Goal: Task Accomplishment & Management: Use online tool/utility

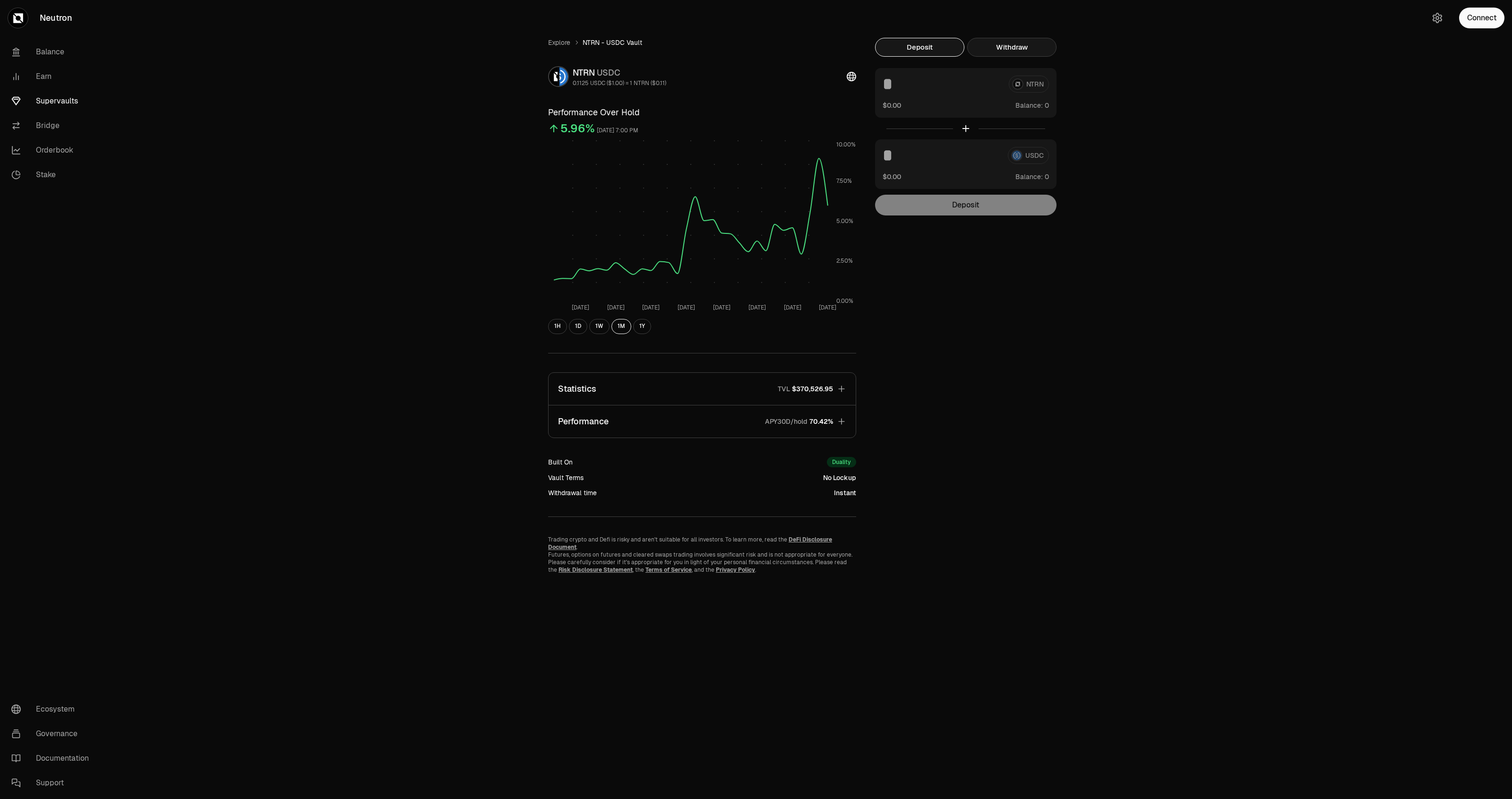
click at [1006, 49] on button "Withdraw" at bounding box center [1012, 46] width 89 height 19
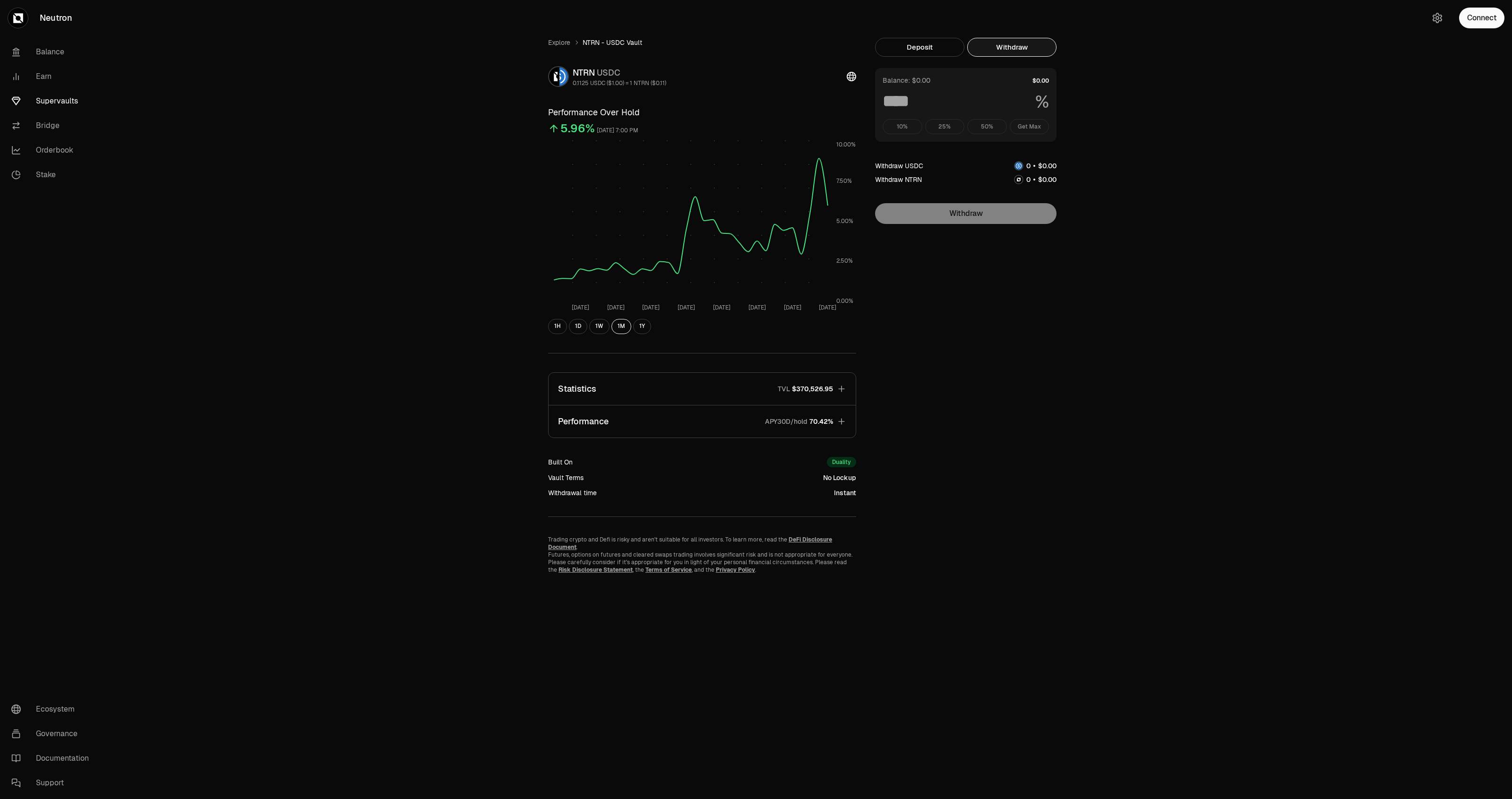
click at [1494, 32] on div "Connect" at bounding box center [1467, 18] width 91 height 36
click at [1488, 25] on button "Connect" at bounding box center [1482, 18] width 45 height 21
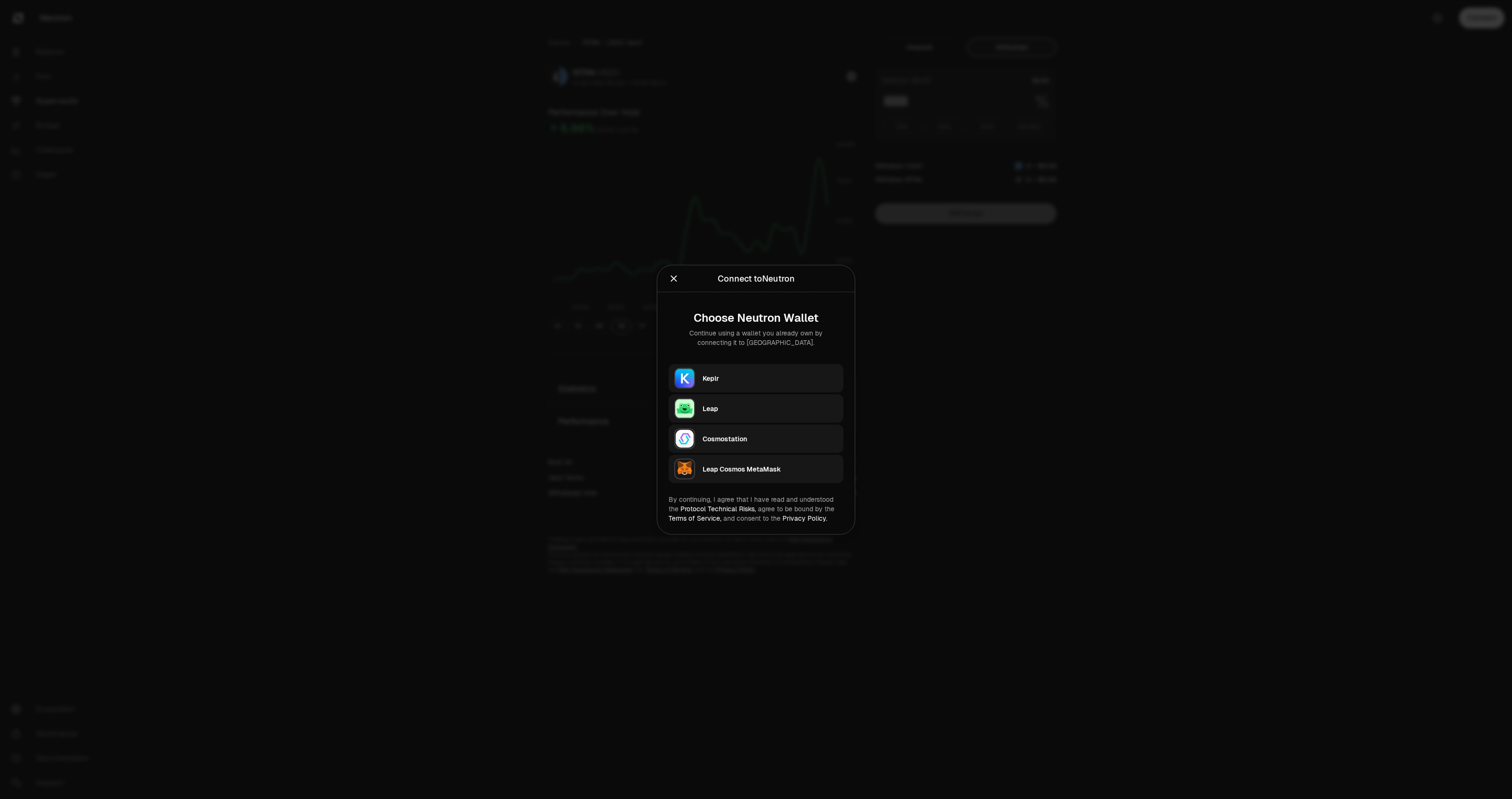
click at [725, 387] on div "Keplr" at bounding box center [773, 378] width 140 height 22
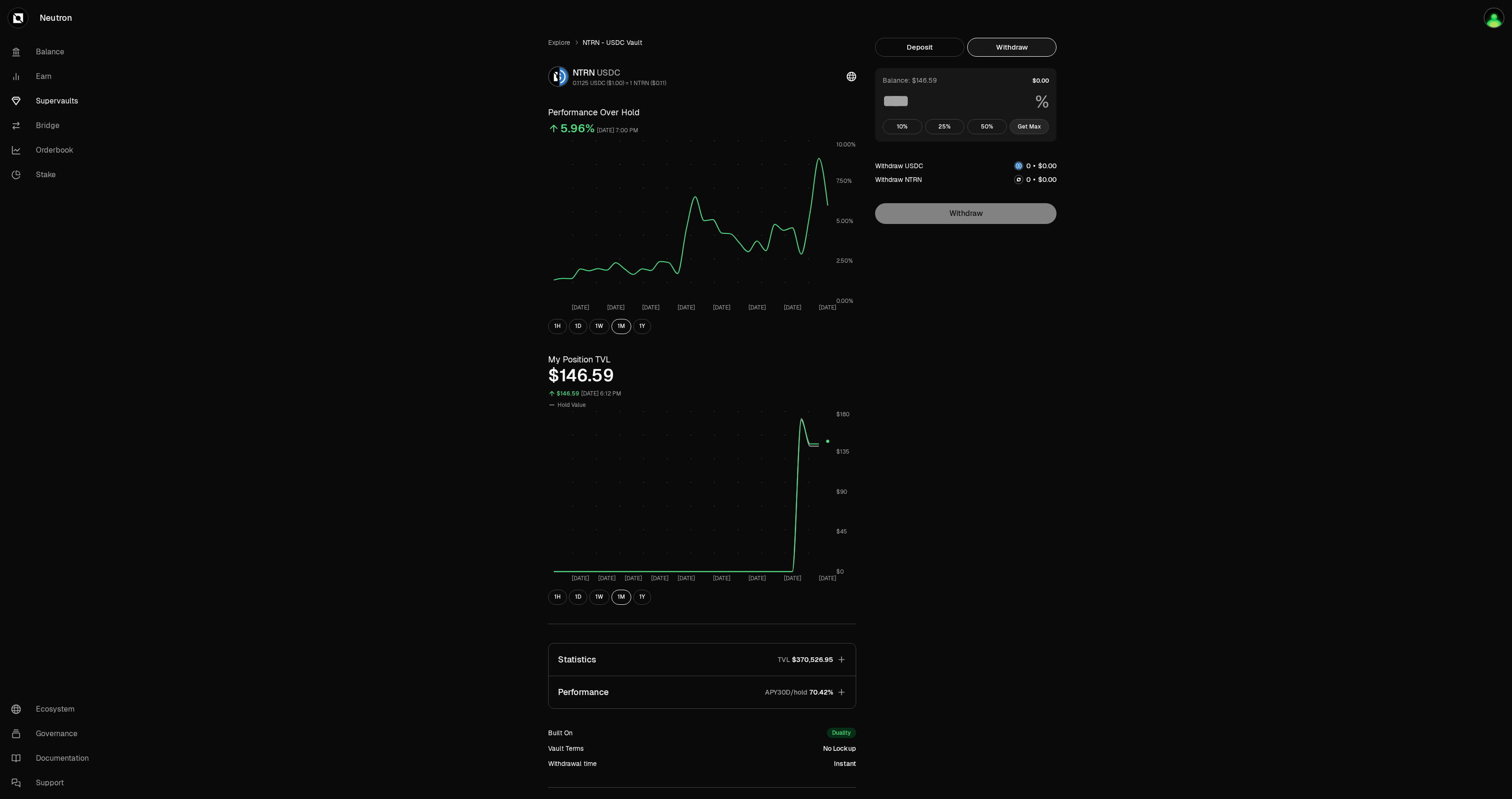
click at [1026, 126] on button "Get Max" at bounding box center [1030, 125] width 40 height 15
click at [988, 128] on button "50%" at bounding box center [987, 125] width 40 height 15
click at [1005, 216] on button "Withdraw" at bounding box center [966, 213] width 182 height 21
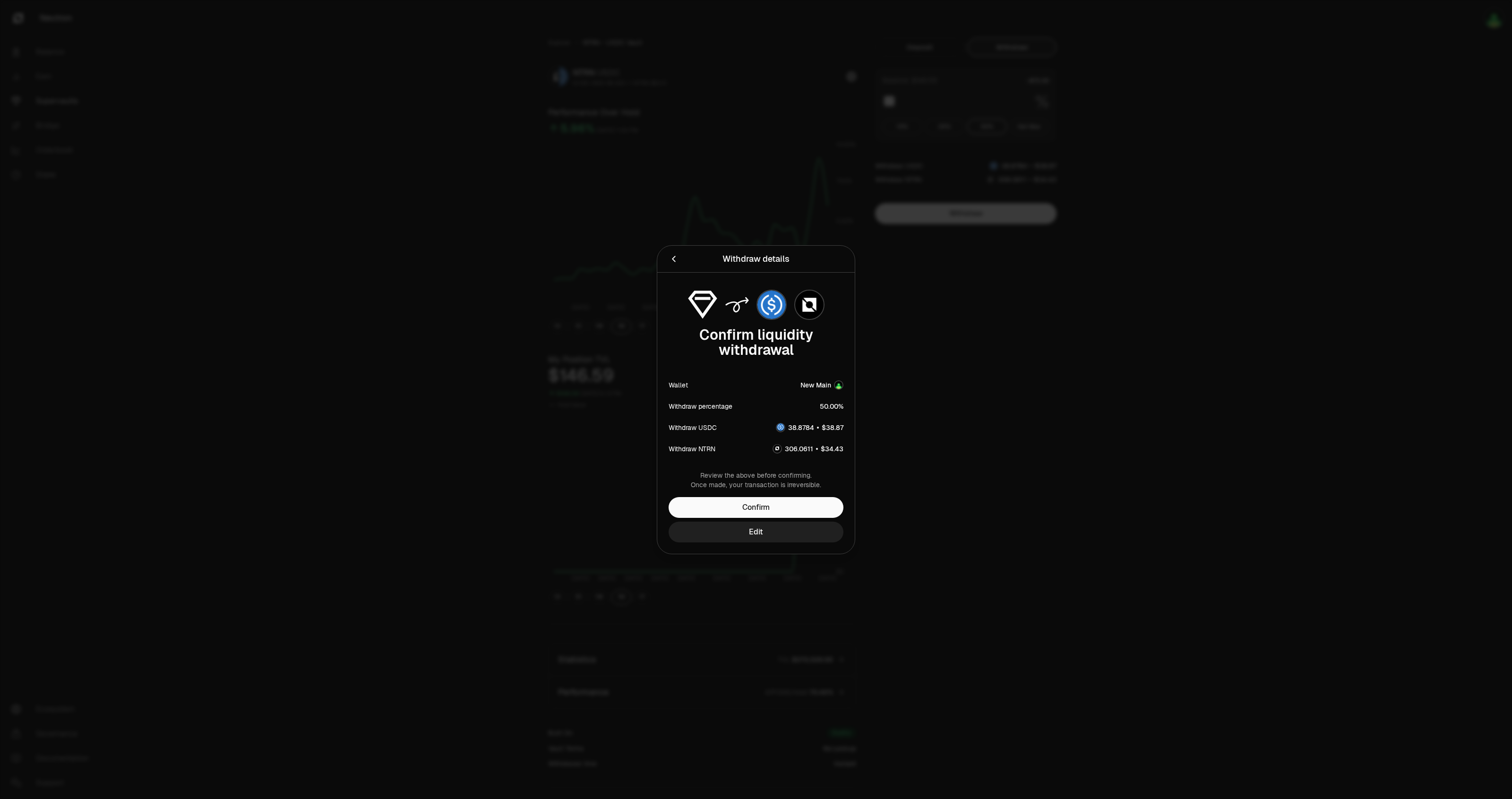
click at [786, 528] on button "Edit" at bounding box center [756, 531] width 175 height 21
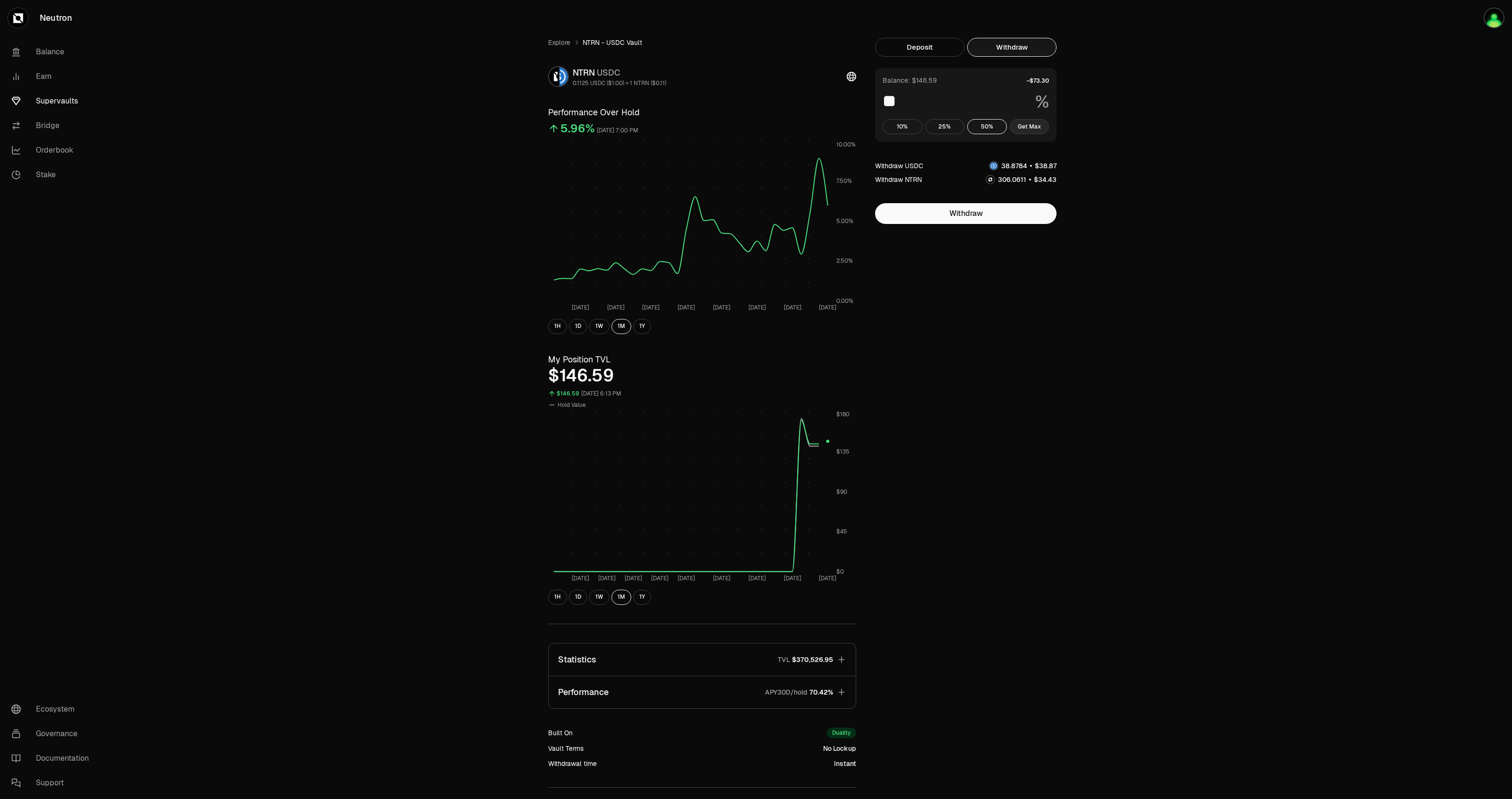
click at [1021, 129] on button "Get Max" at bounding box center [1030, 125] width 40 height 15
type input "***"
click at [1031, 124] on button "Get Max" at bounding box center [1030, 125] width 40 height 15
click at [981, 219] on button "Withdraw" at bounding box center [966, 213] width 182 height 21
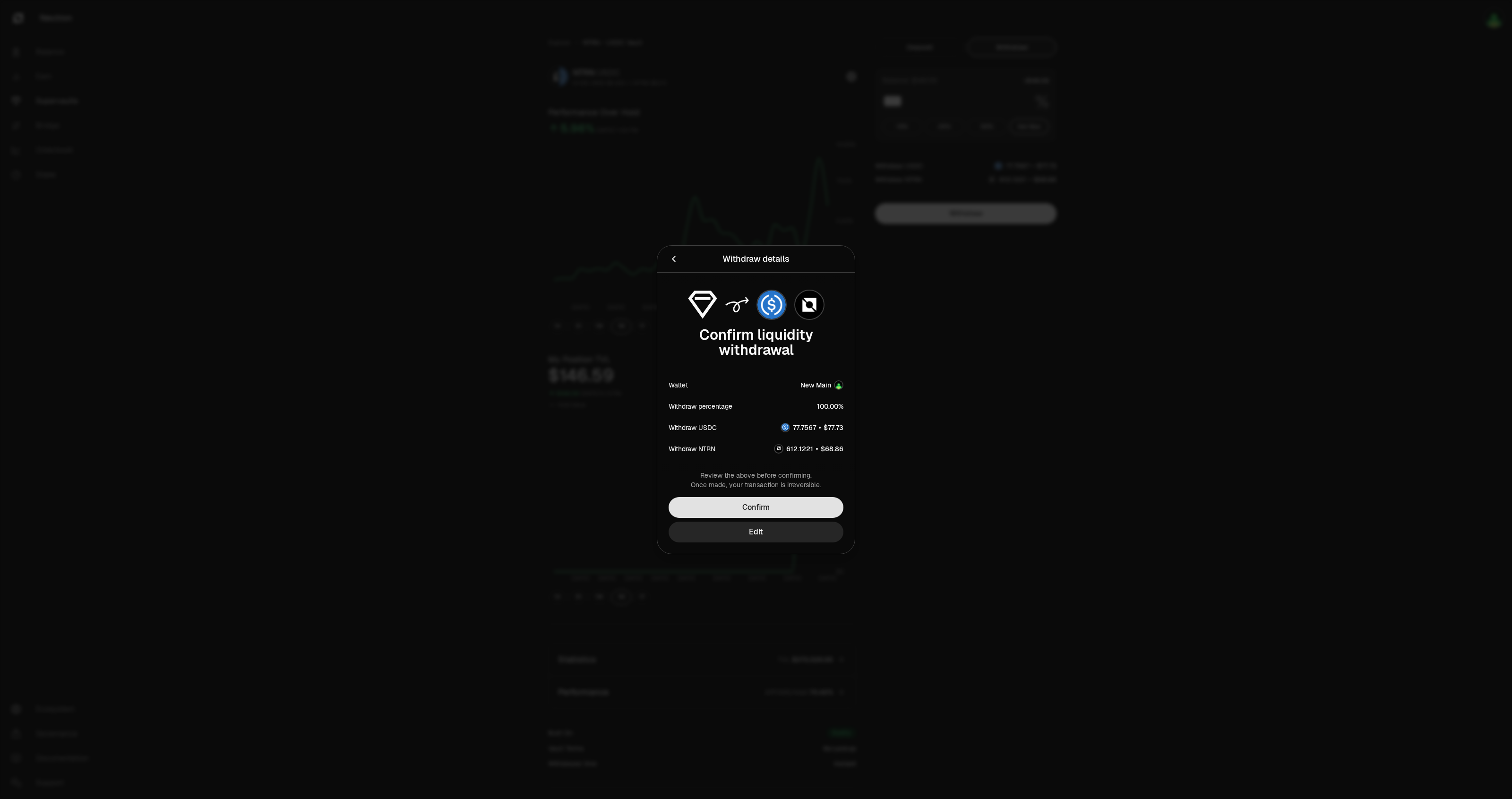
click at [767, 506] on button "Confirm" at bounding box center [756, 507] width 175 height 21
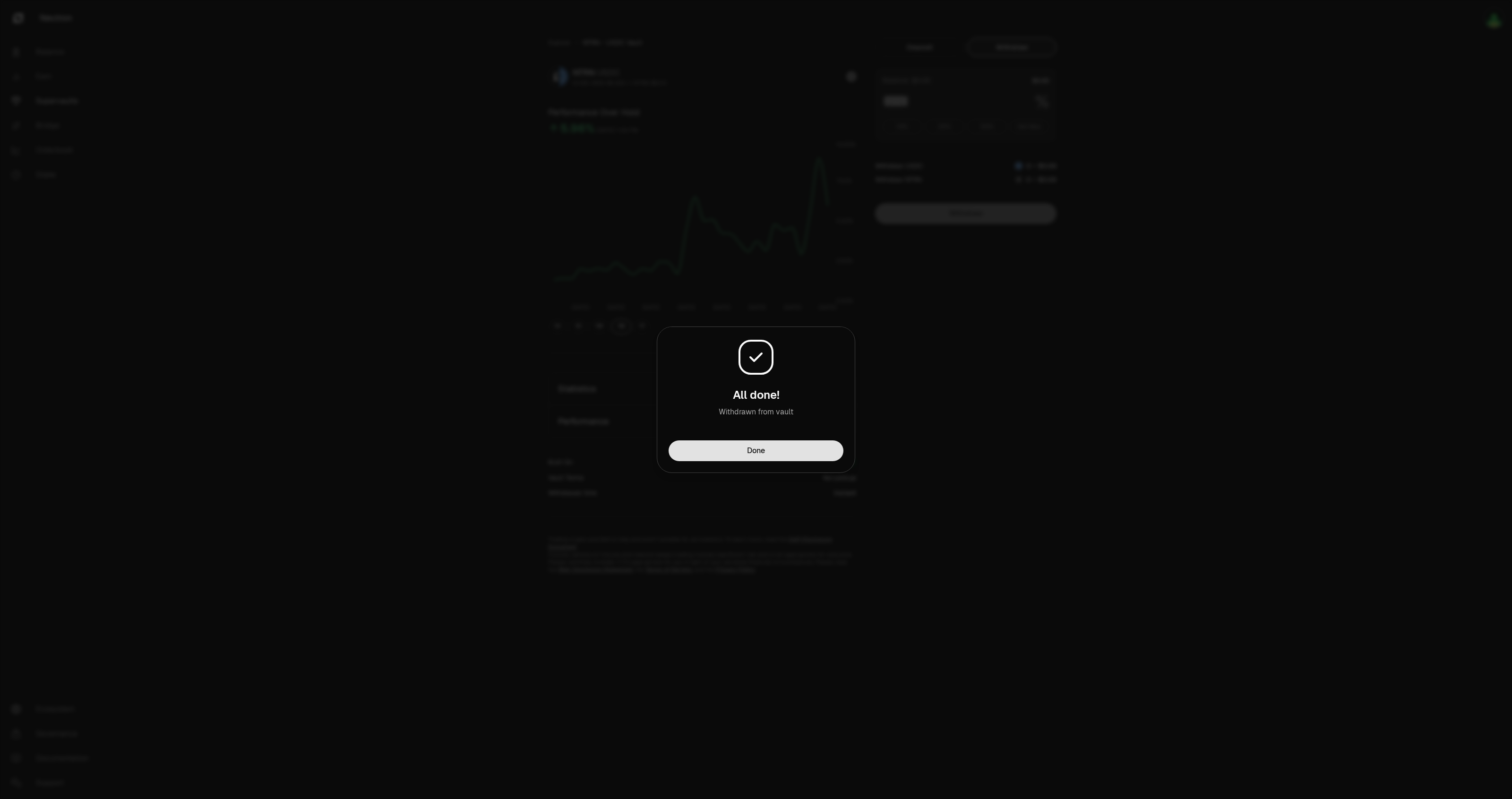
click at [816, 452] on button "Done" at bounding box center [756, 450] width 175 height 21
